Goal: Task Accomplishment & Management: Complete application form

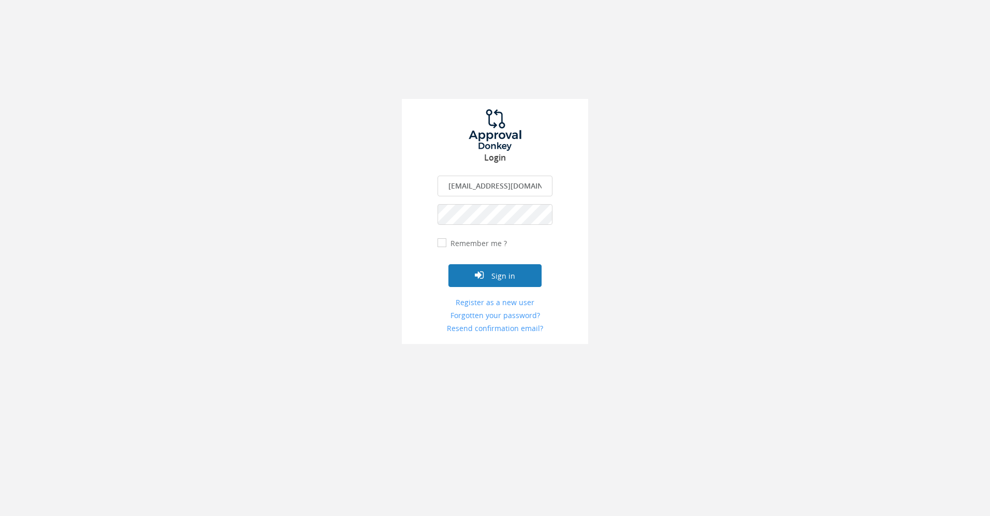
click at [512, 277] on button "Sign in" at bounding box center [494, 275] width 93 height 23
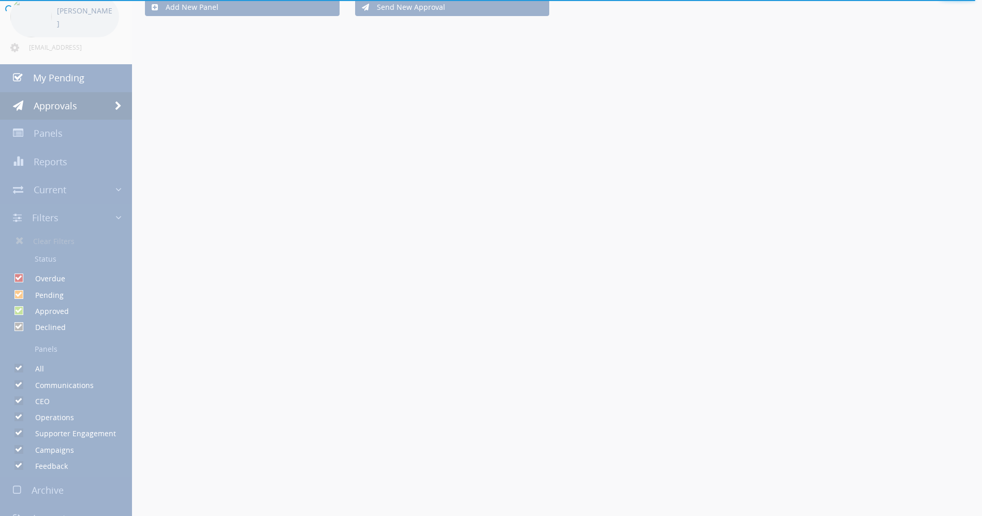
scroll to position [72, 0]
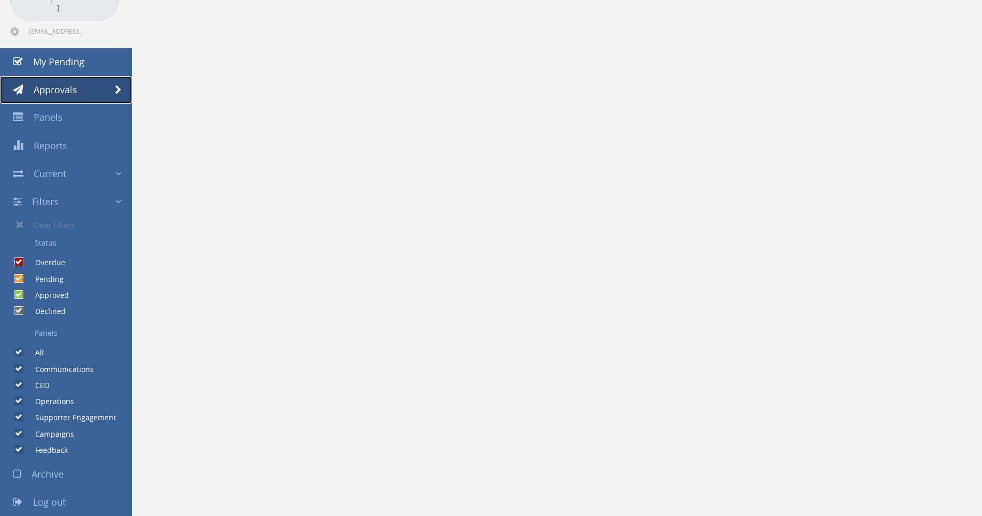
click at [106, 82] on link "Approvals" at bounding box center [66, 90] width 132 height 28
click at [43, 117] on span "Panels" at bounding box center [48, 117] width 29 height 12
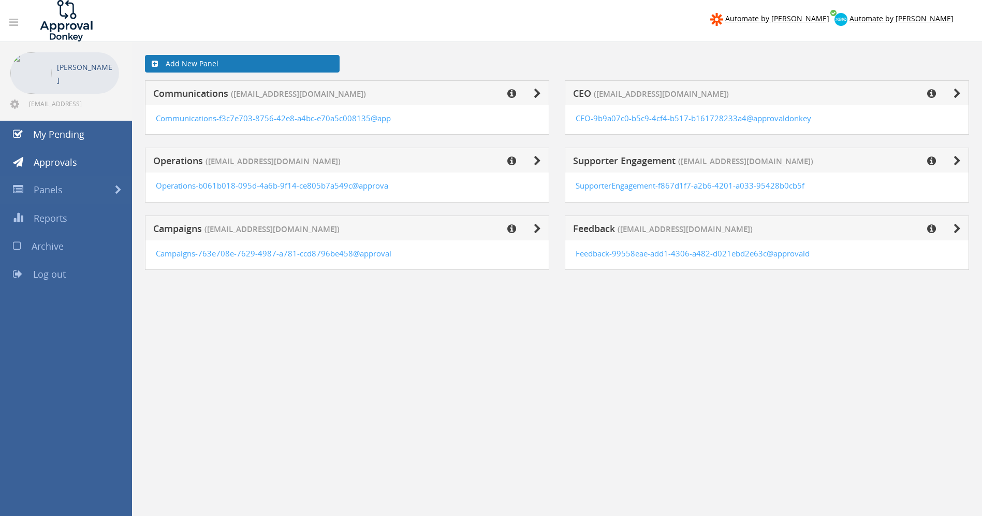
click at [211, 70] on link "Add New Panel" at bounding box center [242, 64] width 195 height 18
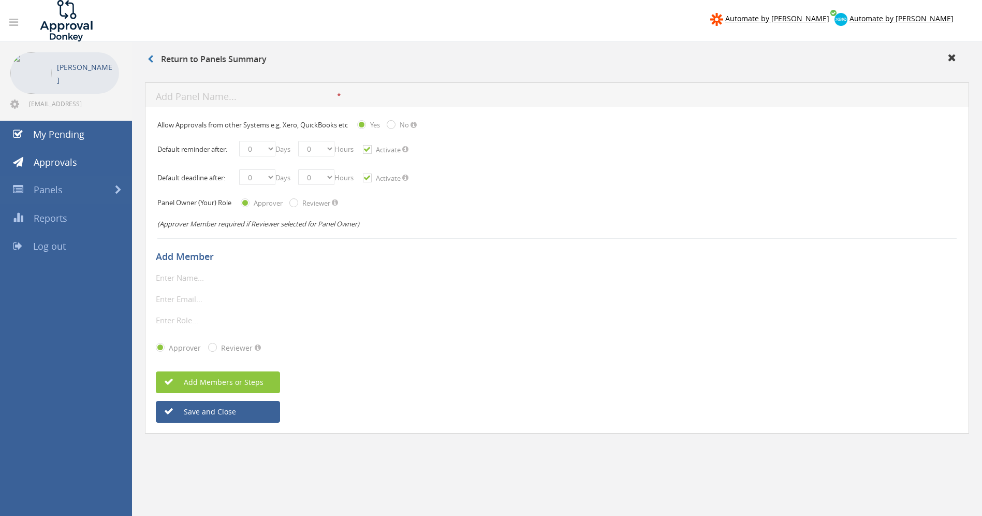
type input "[EMAIL_ADDRESS][DOMAIN_NAME]"
click at [218, 275] on input "text" at bounding box center [215, 277] width 119 height 13
click at [202, 253] on h5 "Add Member" at bounding box center [553, 257] width 795 height 10
click at [189, 275] on input "text" at bounding box center [215, 277] width 119 height 13
click at [186, 252] on h5 "Add Member" at bounding box center [553, 257] width 795 height 10
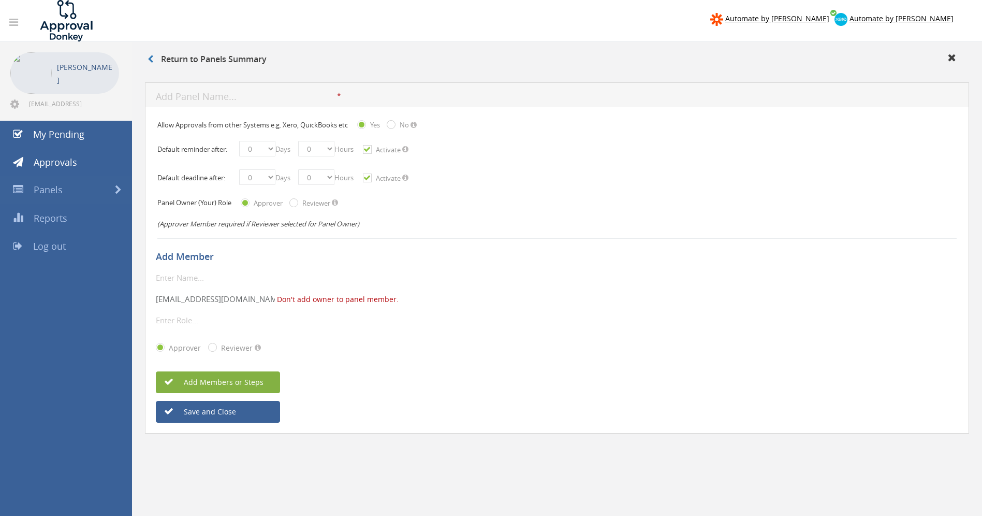
click at [201, 375] on button "Add Members or Steps" at bounding box center [218, 382] width 124 height 22
click at [191, 282] on input "text" at bounding box center [215, 277] width 119 height 13
type input "J"
click at [206, 294] on input "[EMAIL_ADDRESS][DOMAIN_NAME]" at bounding box center [215, 298] width 119 height 13
click at [216, 281] on input "text" at bounding box center [215, 277] width 119 height 13
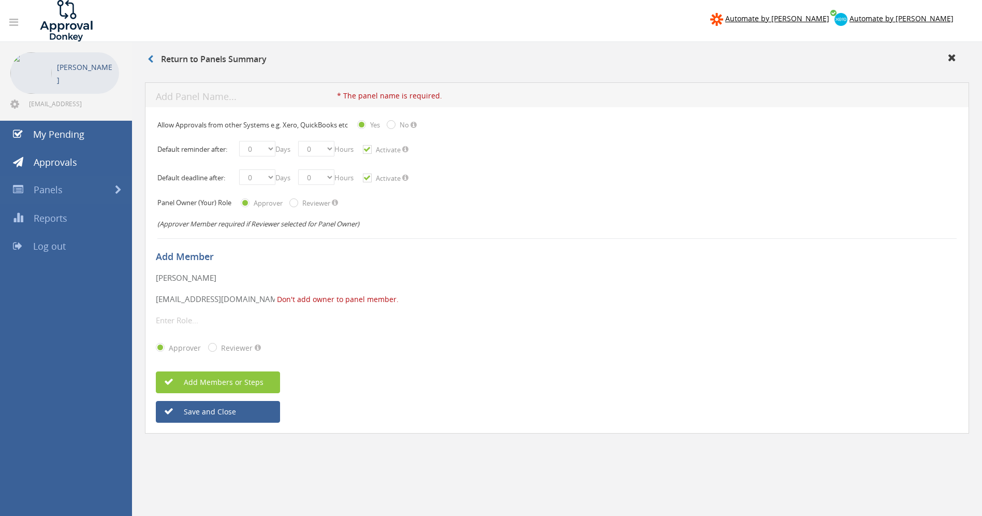
type input "[PERSON_NAME]"
type input "[PERSON_NAME][EMAIL_ADDRESS][DOMAIN_NAME]"
type input "Campaigns Manager"
click at [200, 376] on button "Add Members or Steps" at bounding box center [218, 382] width 124 height 22
click at [247, 89] on div "* The panel name is required. Input is not legal The panel name should be maxim…" at bounding box center [557, 94] width 824 height 25
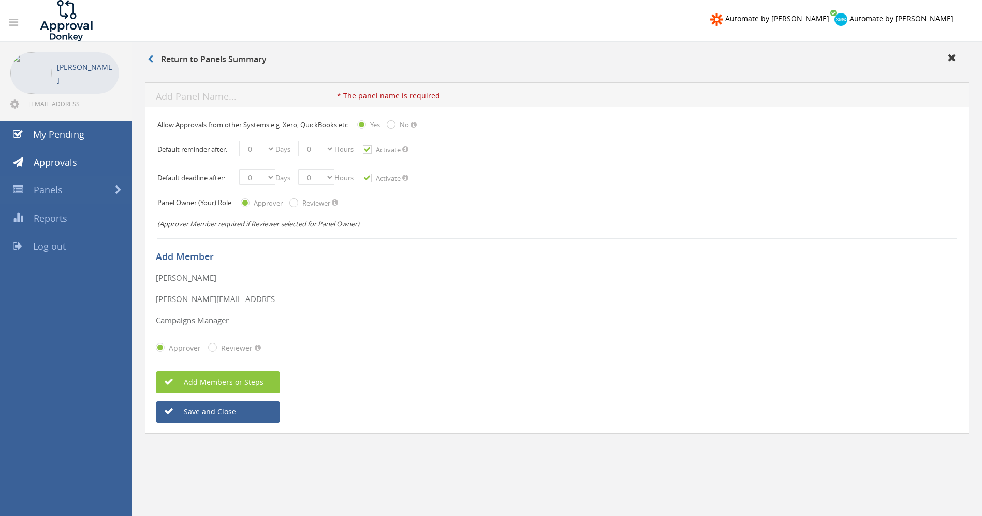
click at [246, 96] on input "text" at bounding box center [246, 97] width 181 height 13
type input "Future Foods"
click at [215, 419] on button "Save and Close" at bounding box center [218, 412] width 124 height 22
click at [271, 148] on select "0 1 2 3 4 5 6 7 8 9 10 11 12 13 14 15 16 17 18 19 20 21 22 23 24 25 26 27 28 29…" at bounding box center [257, 149] width 36 height 16
select select "number:1"
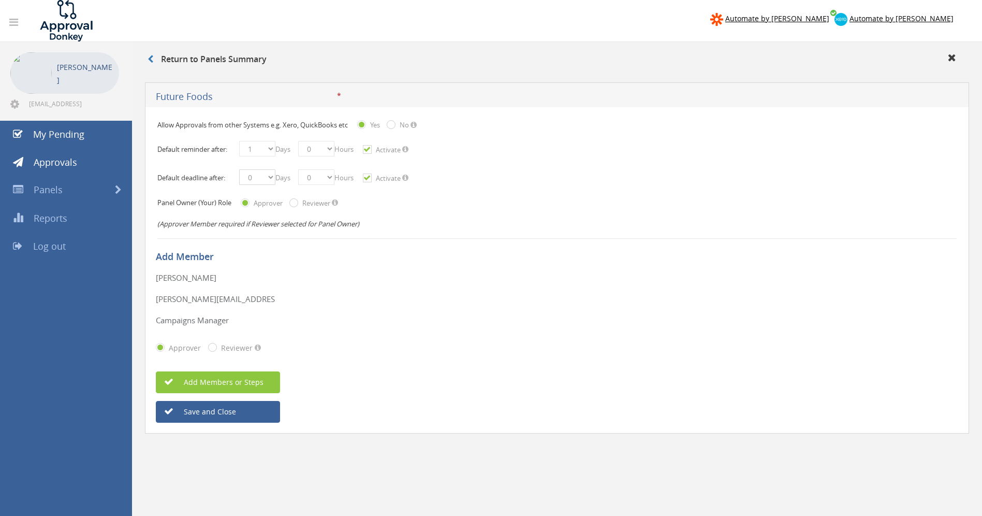
click at [272, 175] on select "0 1 2 3 4 5 6 7 8 9 10 11 12 13 14 15 16 17 18 19 20 21 22 23 24 25 26 27 28 29…" at bounding box center [257, 177] width 36 height 16
select select "number:1"
click at [227, 377] on span "Add Members or Steps" at bounding box center [213, 382] width 102 height 10
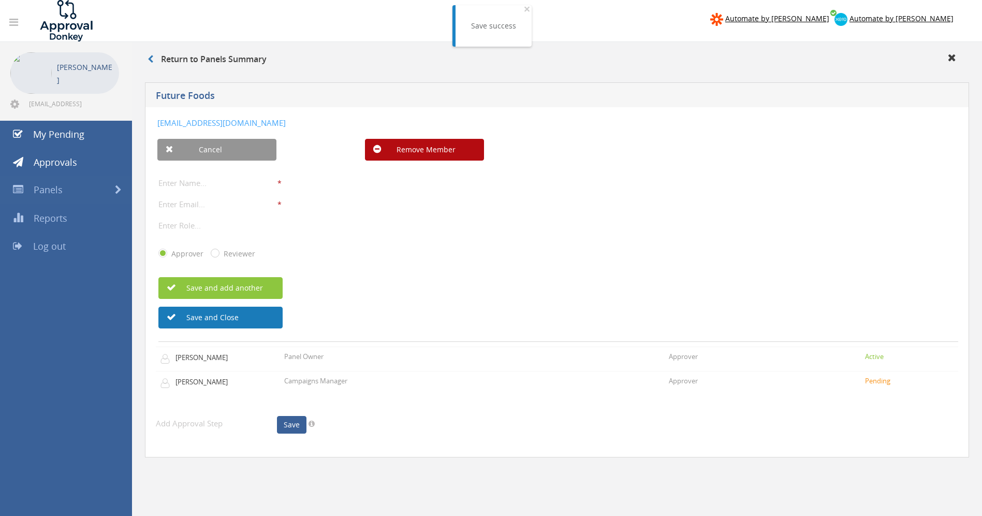
click at [237, 316] on button "Save and Close" at bounding box center [220, 318] width 124 height 22
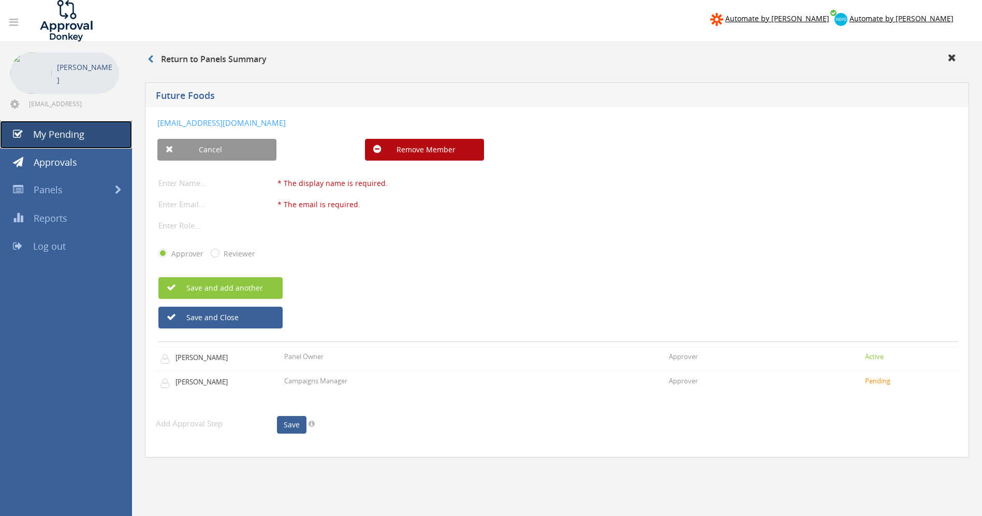
click at [72, 141] on link "My Pending" at bounding box center [66, 135] width 132 height 28
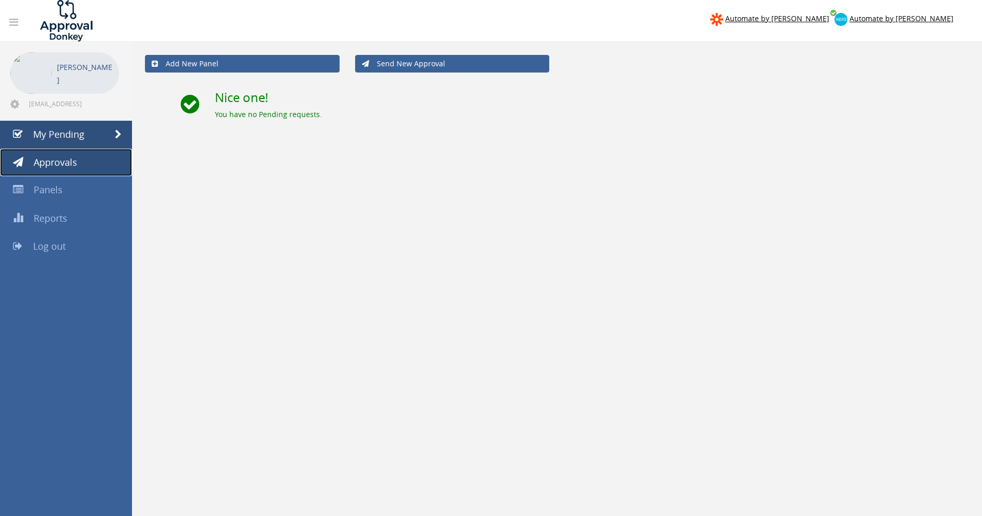
click at [62, 164] on span "Approvals" at bounding box center [55, 162] width 43 height 12
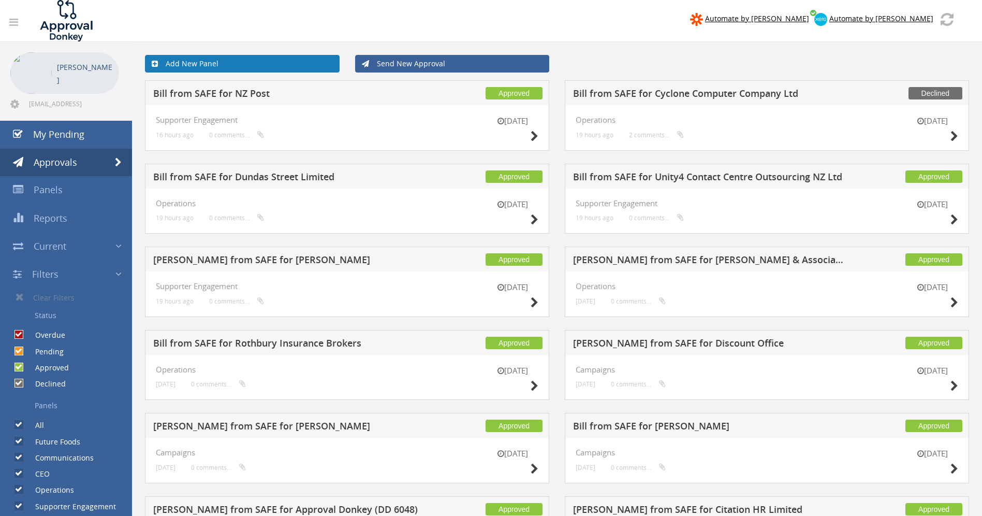
click at [237, 66] on link "Add New Panel" at bounding box center [242, 64] width 195 height 18
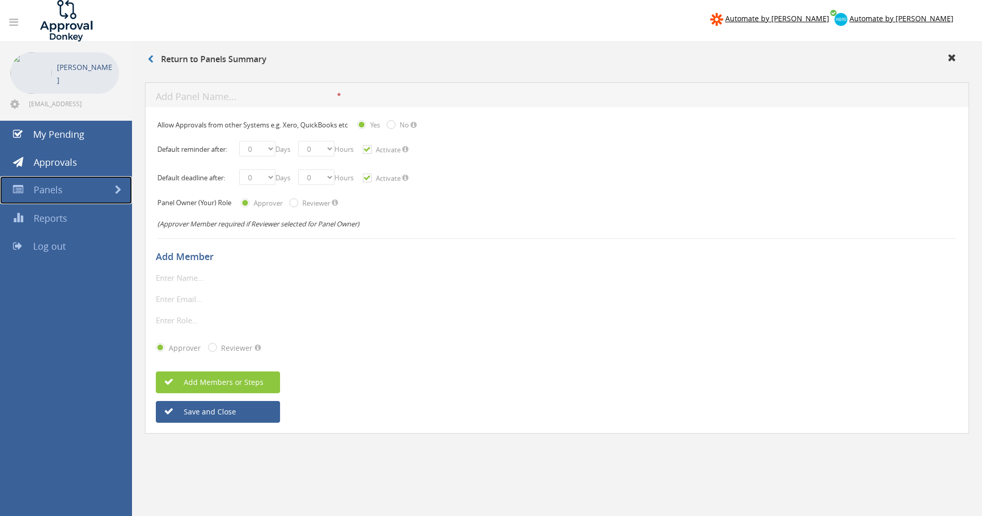
click at [65, 192] on link "Panels" at bounding box center [66, 190] width 132 height 28
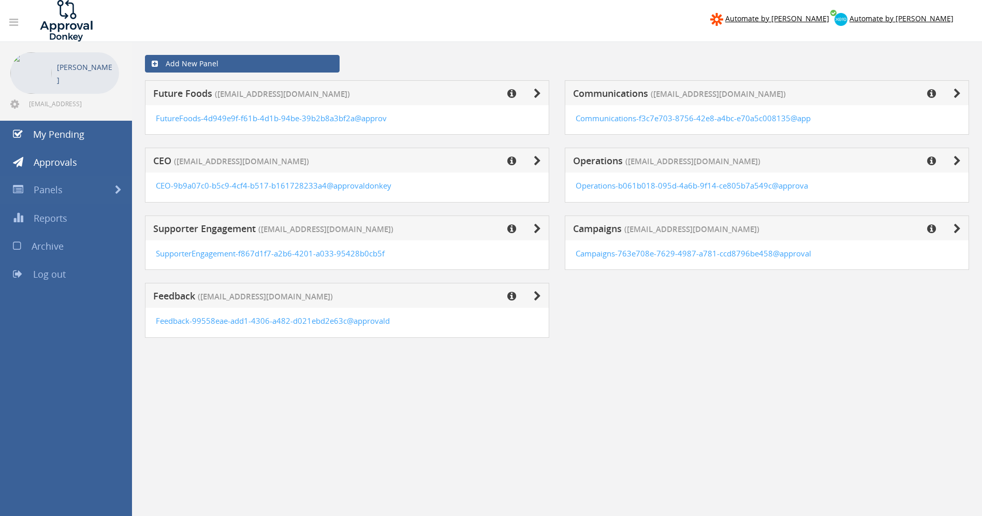
click at [618, 80] on div "Communications ([EMAIL_ADDRESS][DOMAIN_NAME])" at bounding box center [767, 92] width 404 height 25
click at [595, 222] on div "Campaigns ([EMAIL_ADDRESS][DOMAIN_NAME])" at bounding box center [767, 227] width 404 height 25
click at [597, 230] on span "Campaigns" at bounding box center [597, 228] width 49 height 12
click at [962, 228] on div "Campaigns ([EMAIL_ADDRESS][DOMAIN_NAME])" at bounding box center [767, 227] width 404 height 25
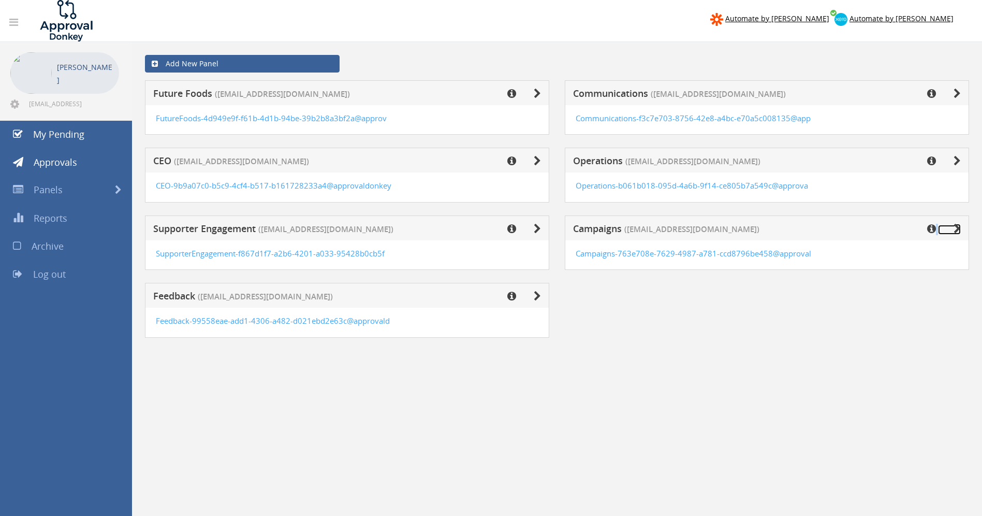
click at [959, 229] on icon at bounding box center [957, 229] width 7 height 10
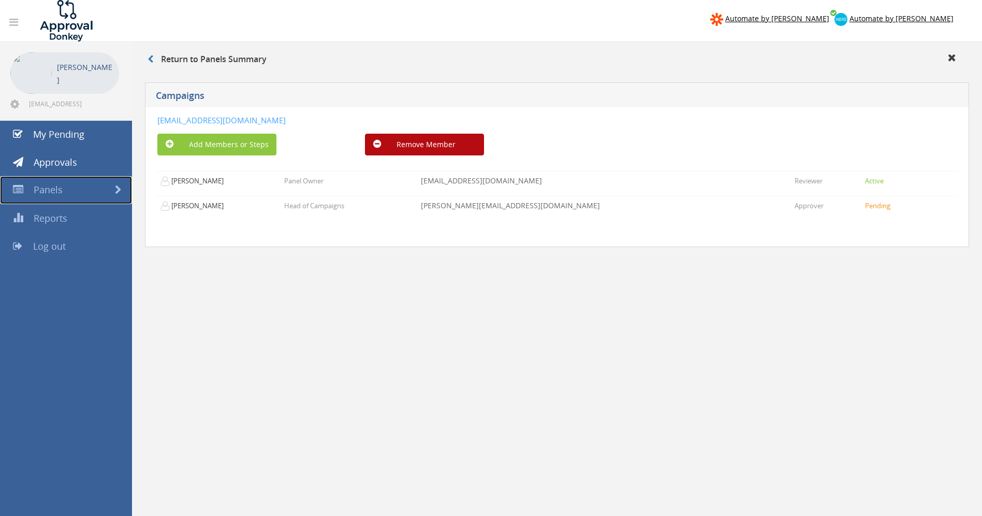
click at [64, 179] on link "Panels" at bounding box center [66, 190] width 132 height 28
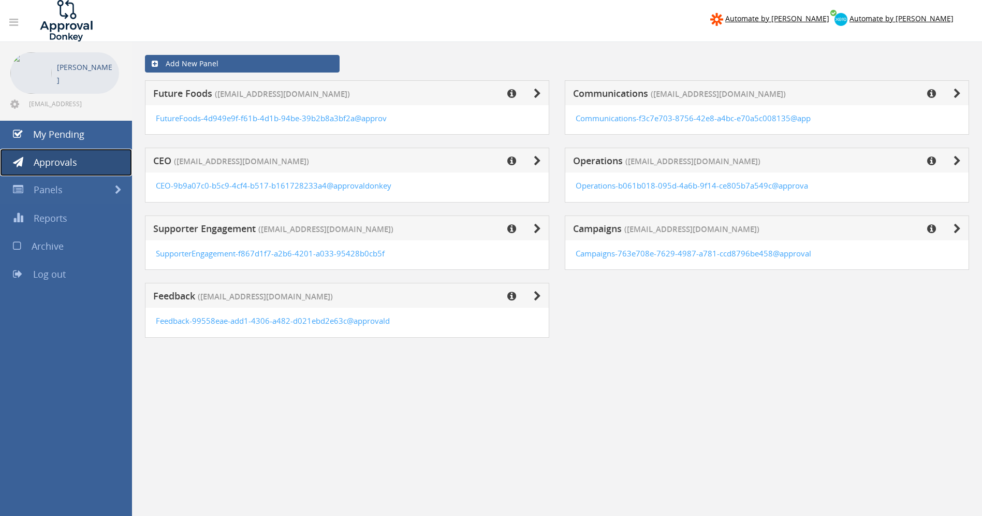
click at [61, 164] on span "Approvals" at bounding box center [55, 162] width 43 height 12
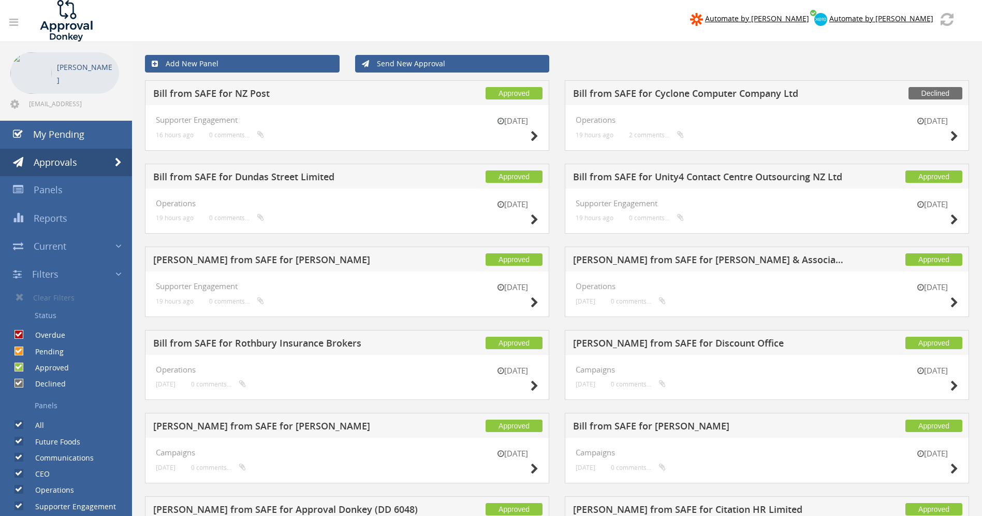
click at [23, 421] on div "All" at bounding box center [22, 422] width 44 height 16
click at [21, 422] on input "All" at bounding box center [17, 424] width 7 height 7
checkbox input "false"
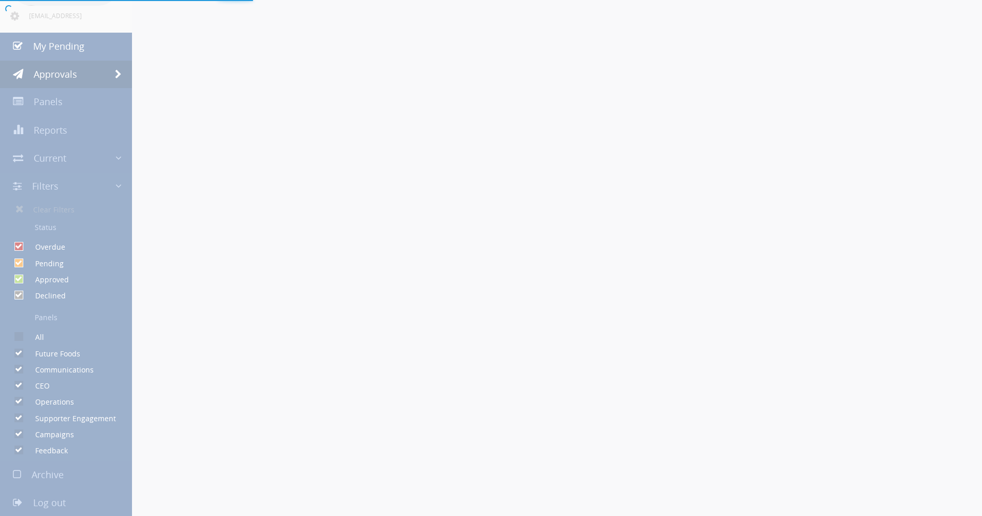
scroll to position [89, 0]
click at [23, 368] on div at bounding box center [491, 258] width 982 height 516
click at [17, 369] on div at bounding box center [491, 258] width 982 height 516
click at [16, 380] on div at bounding box center [491, 258] width 982 height 516
click at [20, 398] on div at bounding box center [491, 258] width 982 height 516
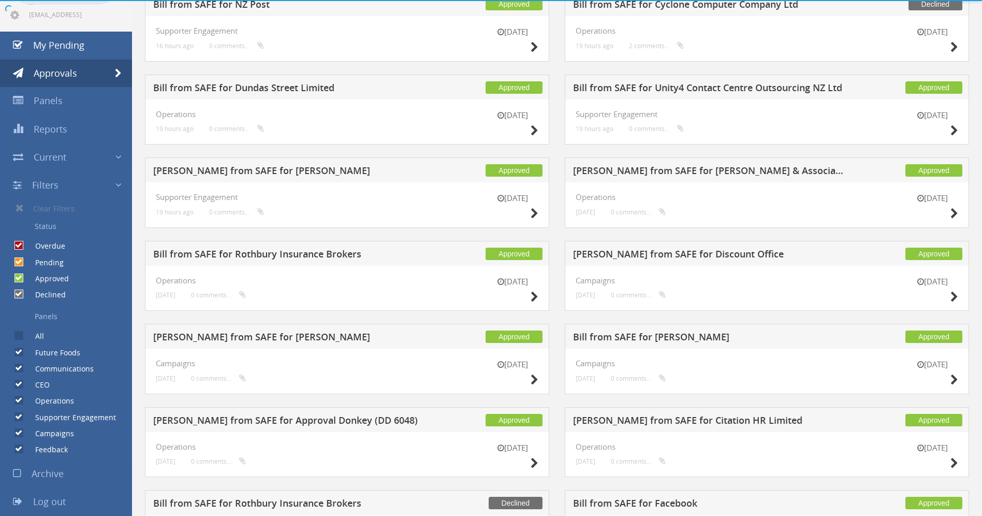
scroll to position [91, 0]
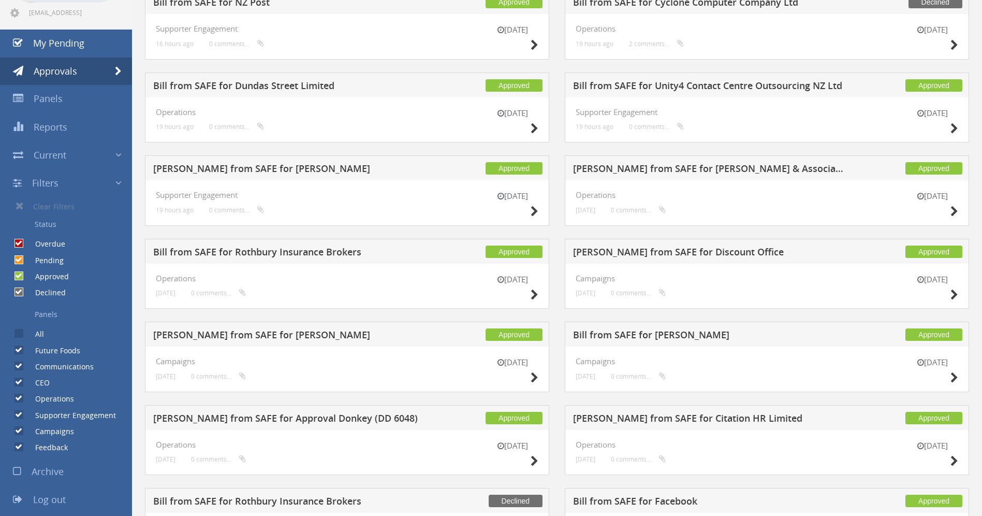
click at [18, 363] on input "Communications" at bounding box center [17, 366] width 7 height 7
checkbox input "false"
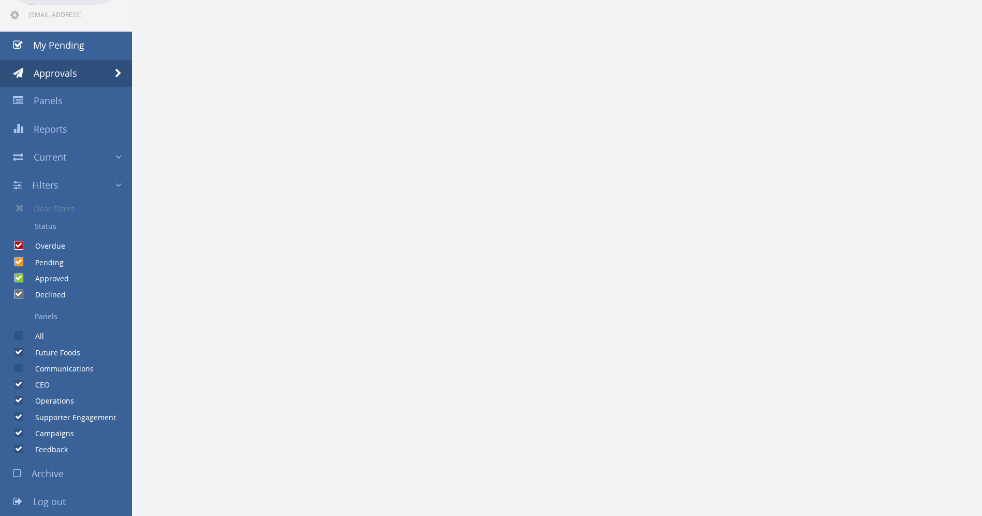
scroll to position [89, 0]
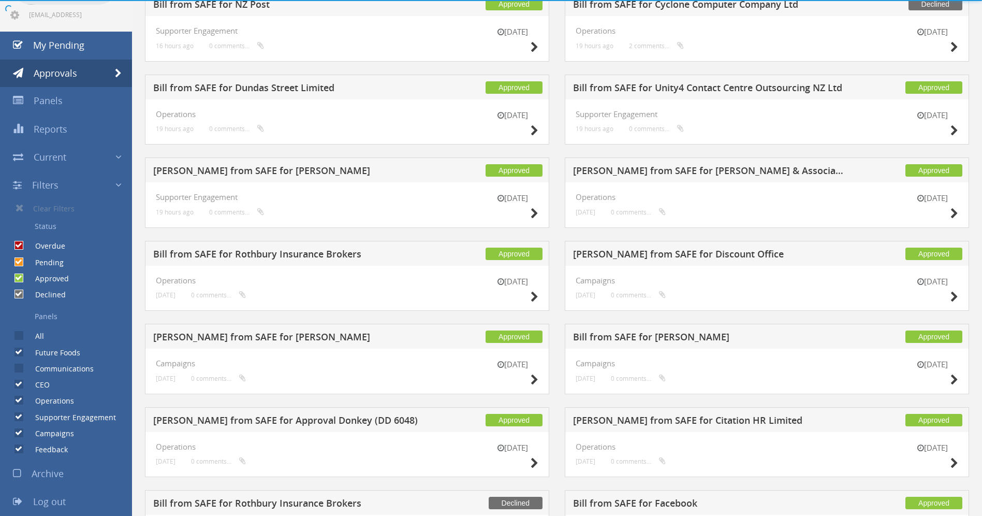
click at [18, 385] on input "CEO" at bounding box center [17, 384] width 7 height 7
checkbox input "false"
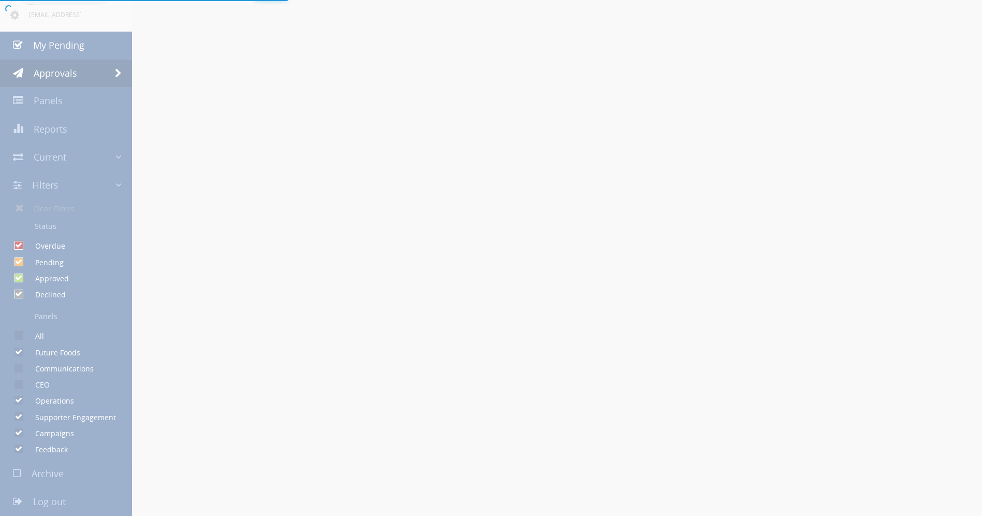
click at [18, 400] on div at bounding box center [491, 258] width 982 height 516
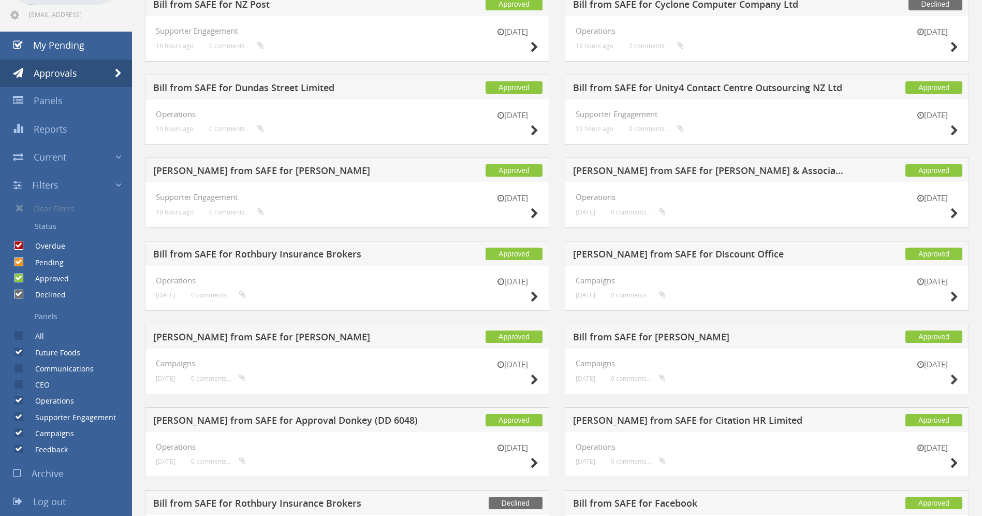
click at [19, 401] on input "Operations" at bounding box center [17, 400] width 7 height 7
checkbox input "false"
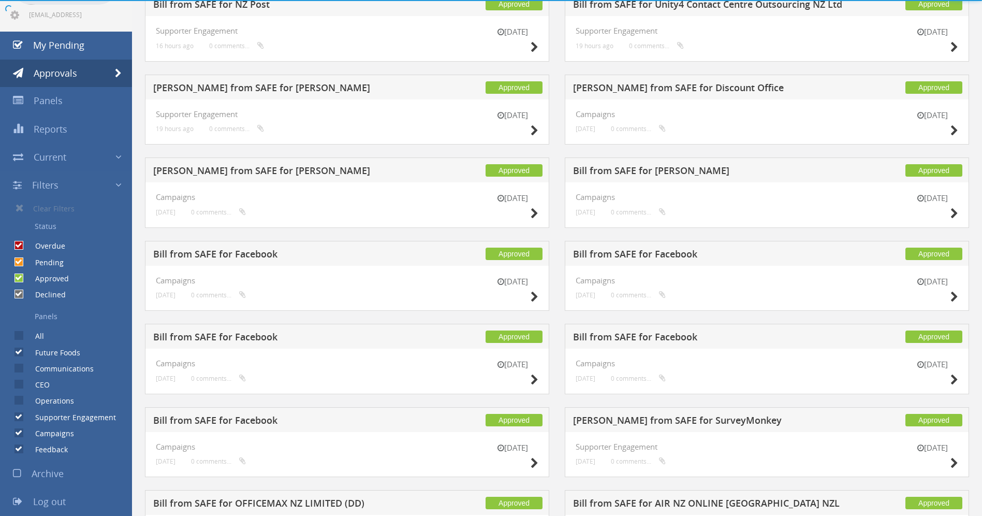
click at [18, 417] on input "Supporter Engagement" at bounding box center [17, 416] width 7 height 7
checkbox input "false"
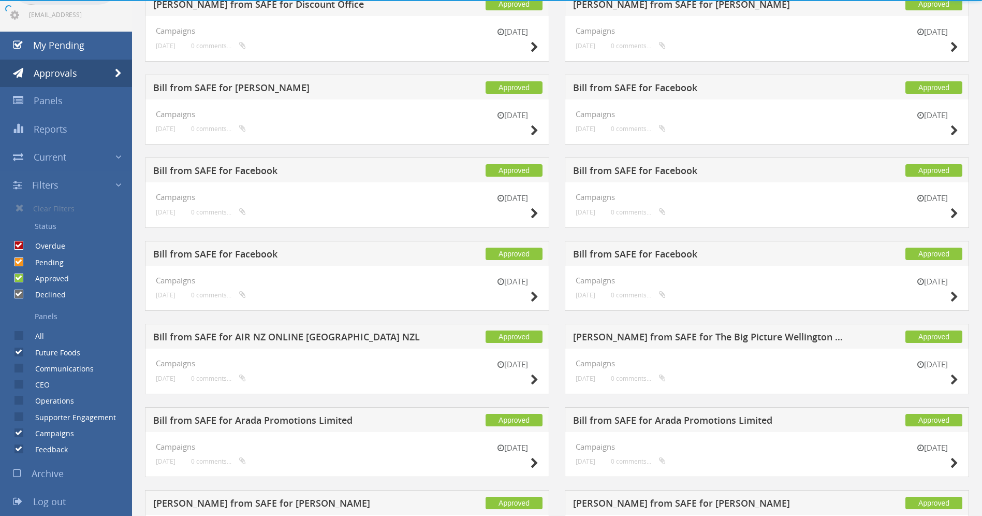
click at [19, 435] on input "Campaigns" at bounding box center [17, 433] width 7 height 7
checkbox input "false"
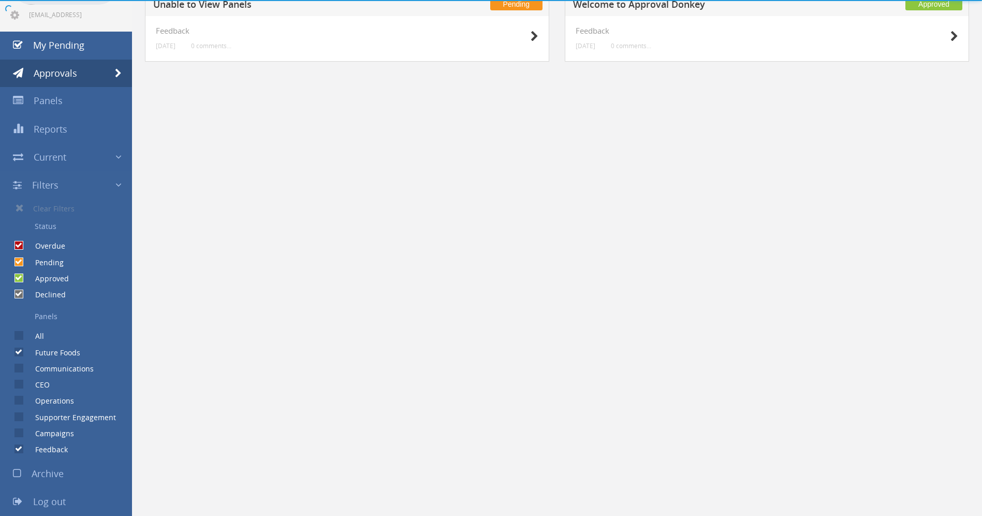
click at [18, 450] on input "Feedback" at bounding box center [17, 449] width 7 height 7
checkbox input "false"
